Goal: Information Seeking & Learning: Learn about a topic

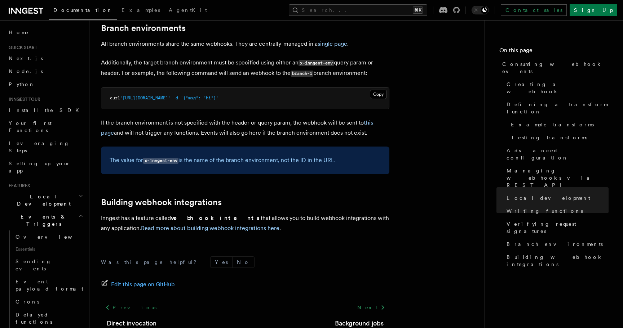
scroll to position [502, 0]
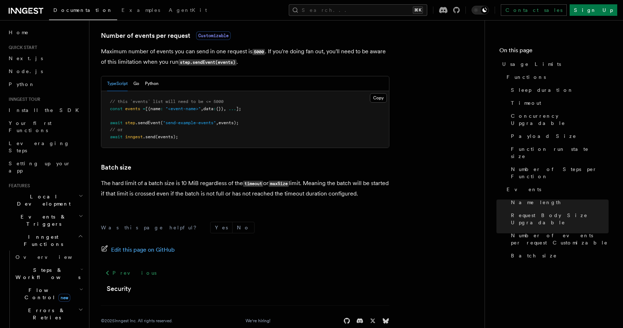
scroll to position [497, 0]
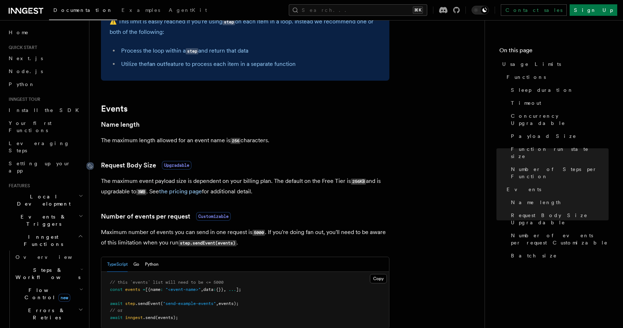
click at [90, 168] on icon at bounding box center [89, 166] width 7 height 7
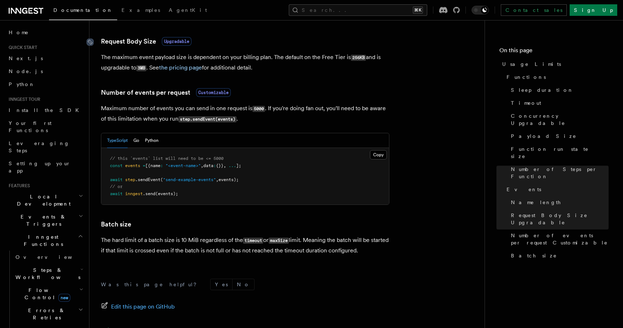
scroll to position [625, 0]
